Goal: Information Seeking & Learning: Compare options

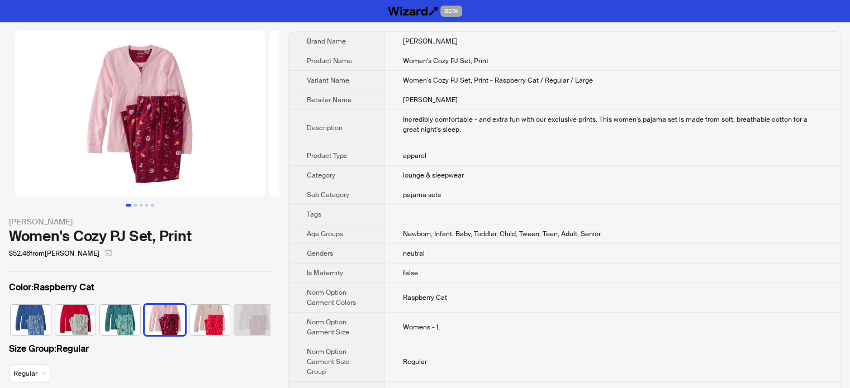
scroll to position [0, 7]
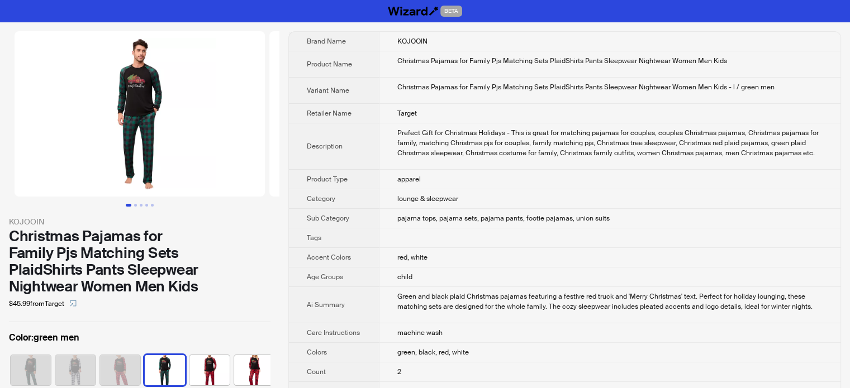
scroll to position [0, 118]
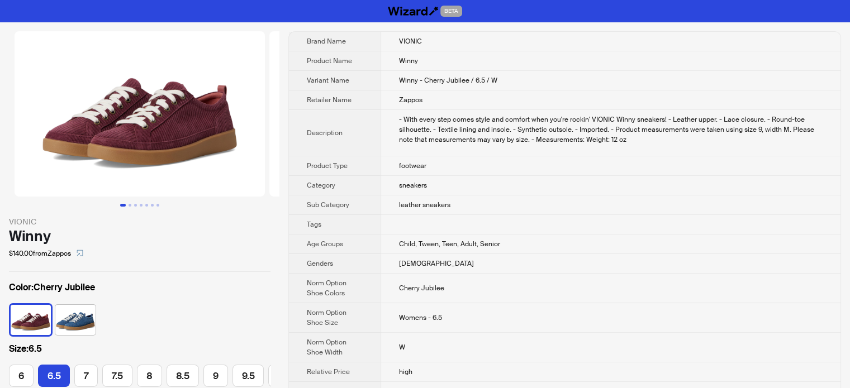
scroll to position [0, 11]
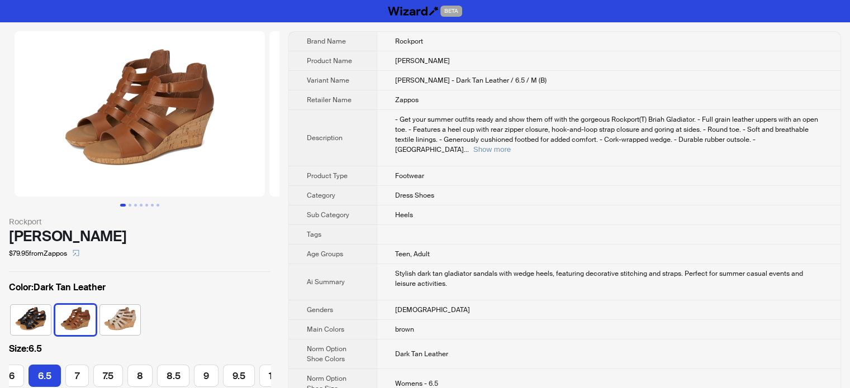
scroll to position [0, 75]
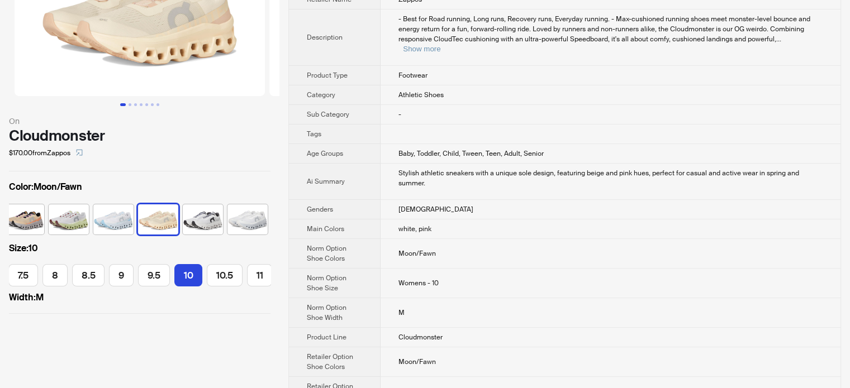
scroll to position [56, 0]
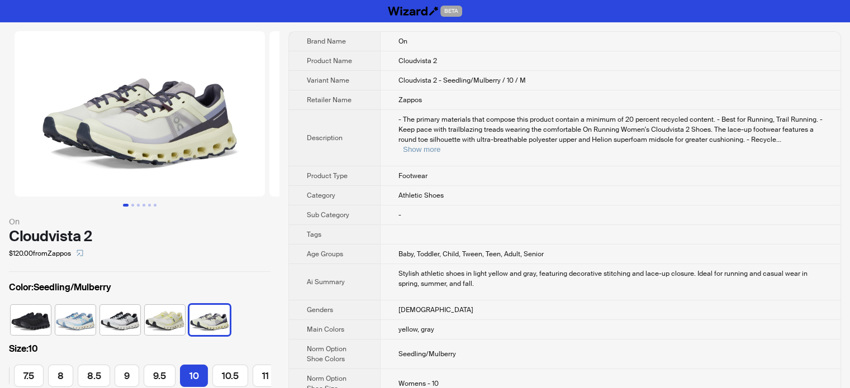
scroll to position [0, 160]
